Goal: Find contact information: Find contact information

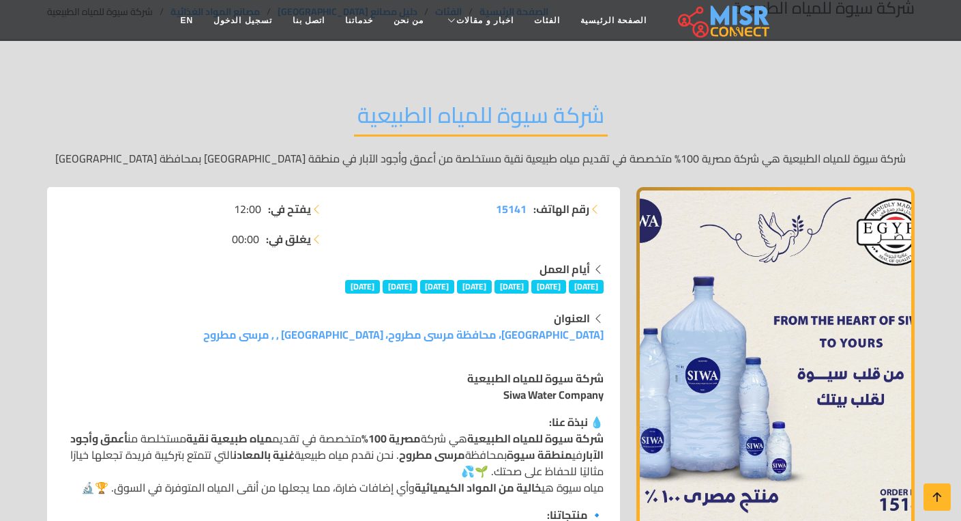
scroll to position [136, 0]
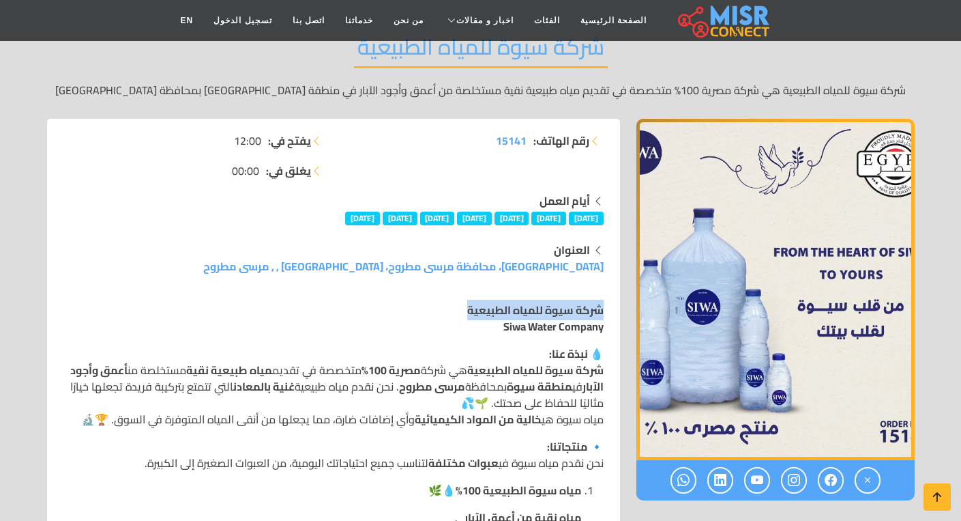
drag, startPoint x: 603, startPoint y: 308, endPoint x: 456, endPoint y: 312, distance: 147.4
click at [456, 312] on p "شركة سيوة للمياه الطبيعية Siwa Water Company" at bounding box center [333, 318] width 540 height 33
copy strong "شركة سيوة للمياه الطبيعية"
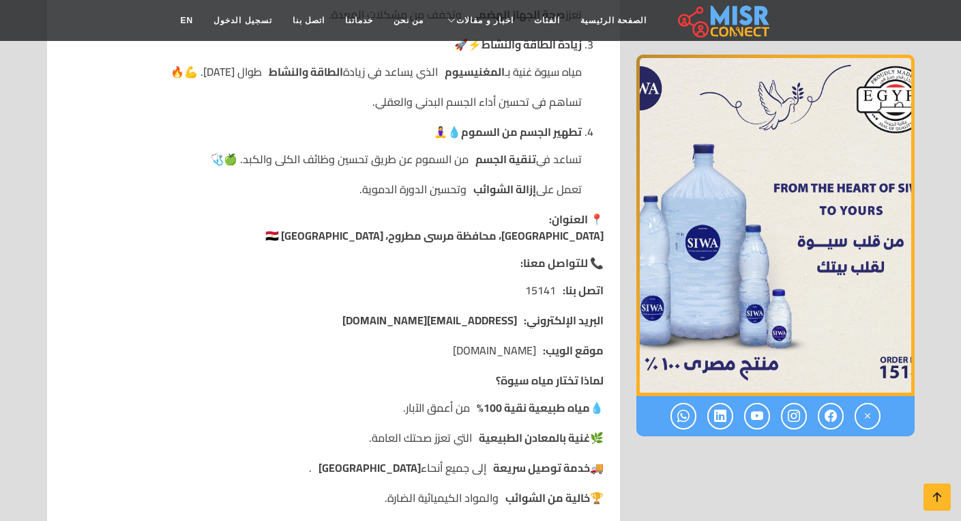
scroll to position [1365, 0]
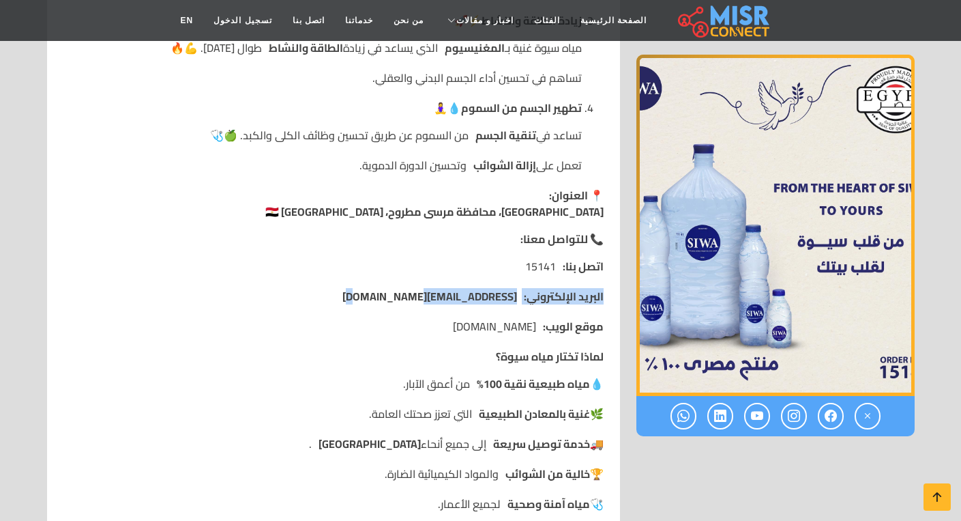
drag, startPoint x: 602, startPoint y: 294, endPoint x: 510, endPoint y: 297, distance: 92.8
click at [510, 297] on li "البريد الإلكتروني: [EMAIL_ADDRESS][DOMAIN_NAME]" at bounding box center [333, 296] width 540 height 16
copy li "البريد الإلكتروني: [EMAIL_ADDRESS][DOMAIN_NAME]"
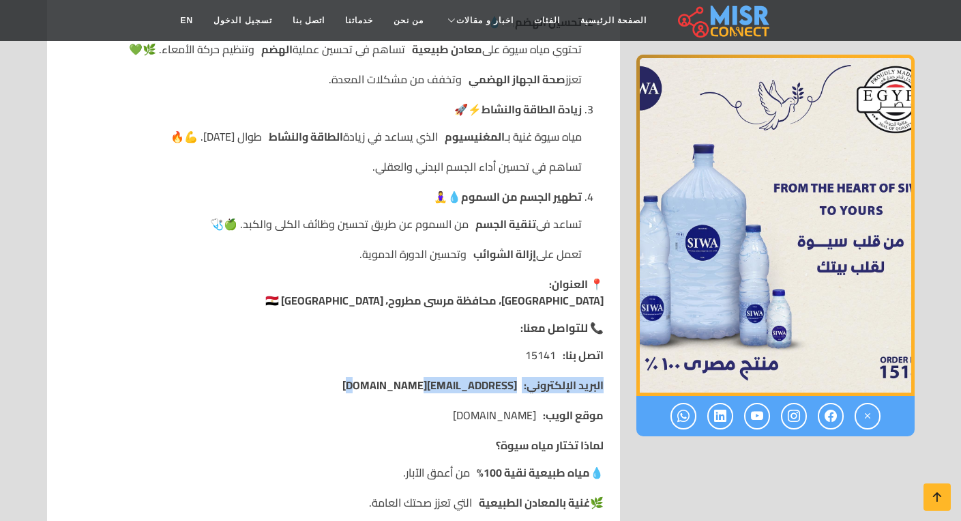
scroll to position [1228, 0]
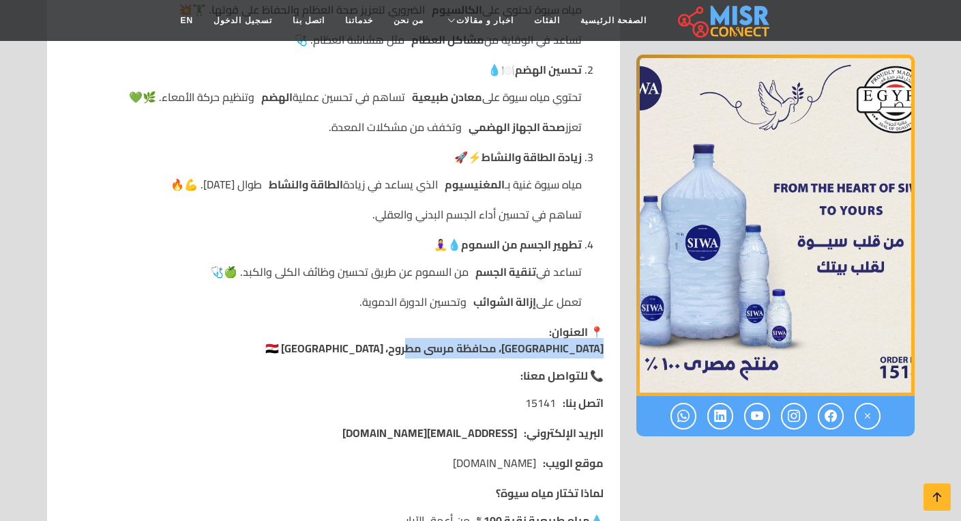
drag, startPoint x: 603, startPoint y: 347, endPoint x: 420, endPoint y: 347, distance: 182.8
click at [420, 347] on p "📍 العنوان: سيوة، محافظة مرسى مطروح، [GEOGRAPHIC_DATA] 🇪🇬" at bounding box center [333, 339] width 540 height 33
copy strong "[GEOGRAPHIC_DATA]، محافظة مرسى مطروح، [GEOGRAPHIC_DATA] 🇪🇬"
